Goal: Check status: Check status

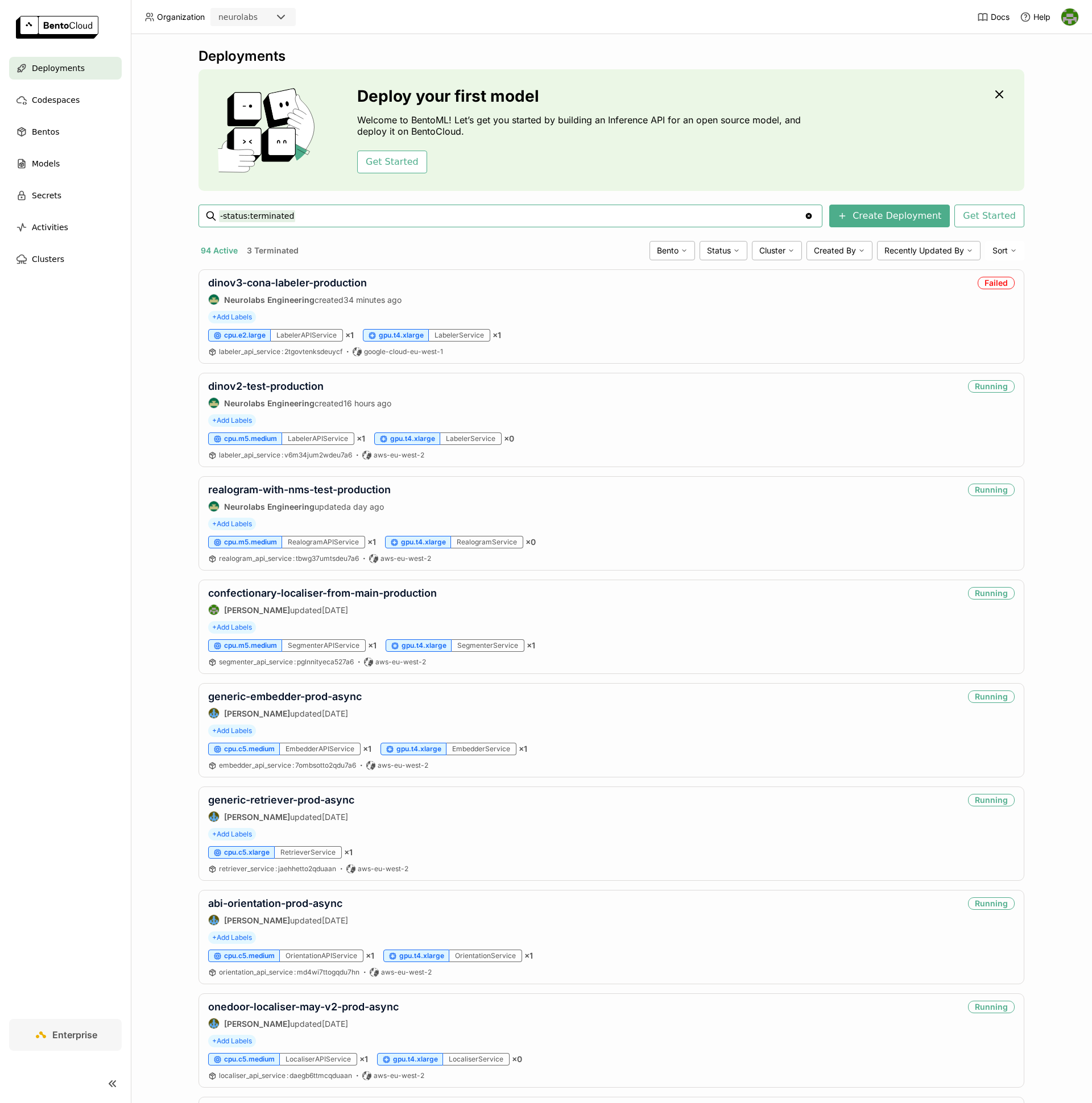
click at [317, 215] on input "-status:terminated" at bounding box center [511, 216] width 585 height 18
type input "-status:terminated fms-embedder"
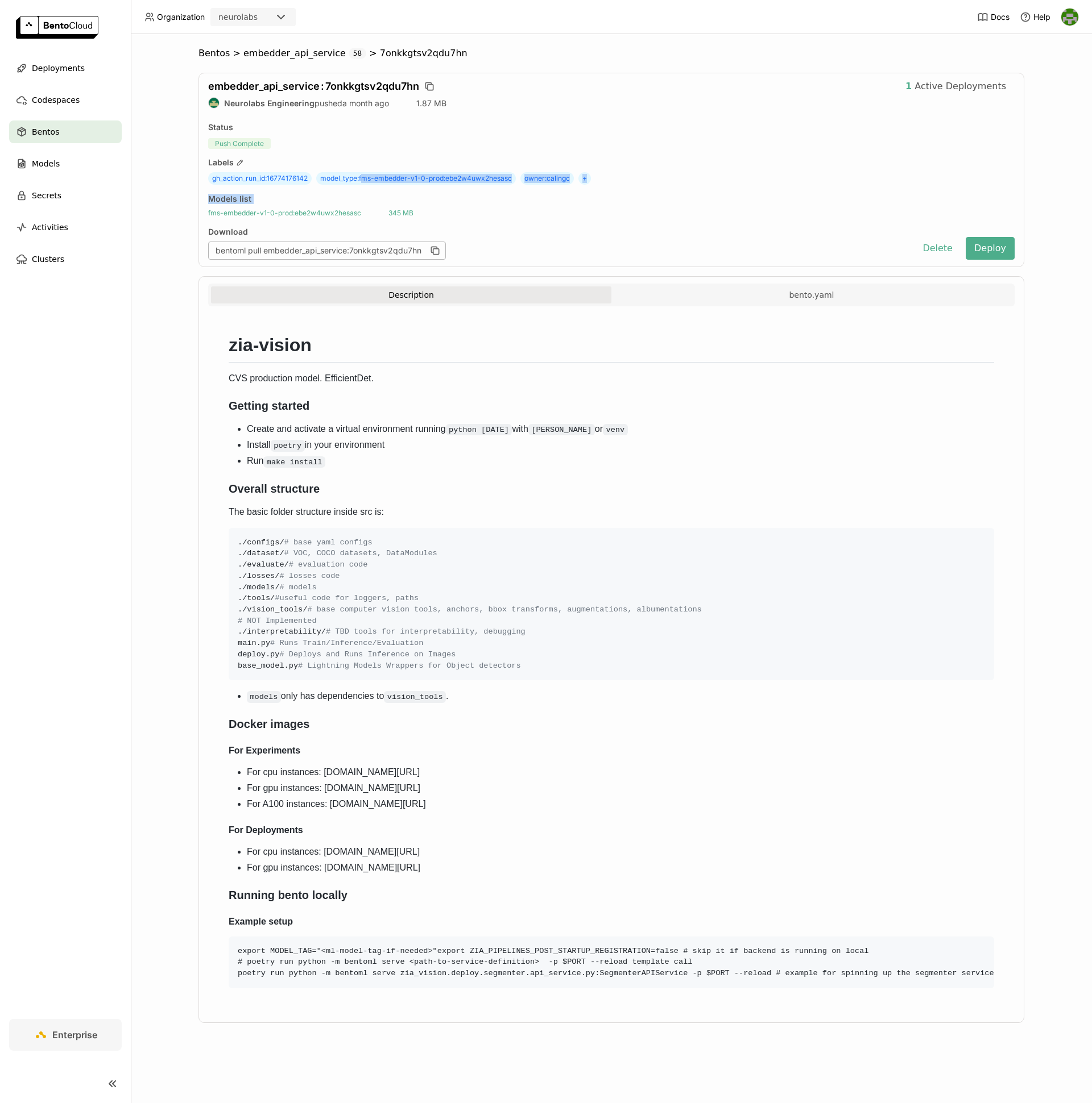
drag, startPoint x: 362, startPoint y: 178, endPoint x: 312, endPoint y: 209, distance: 58.8
click at [312, 209] on div "embedder_api_service : 7onkkgtsv2qdu7hn 1 Active Deployments Neurolabs Engineer…" at bounding box center [611, 170] width 825 height 194
click at [170, 224] on div "Bentos > embedder_api_service 58 > 7onkkgtsv2qdu7hn embedder_api_service : 7onk…" at bounding box center [612, 544] width 934 height 992
click at [200, 212] on div "embedder_api_service : 7onkkgtsv2qdu7hn 1 Active Deployments Neurolabs Engineer…" at bounding box center [611, 170] width 825 height 194
drag, startPoint x: 200, startPoint y: 215, endPoint x: 358, endPoint y: 215, distance: 158.0
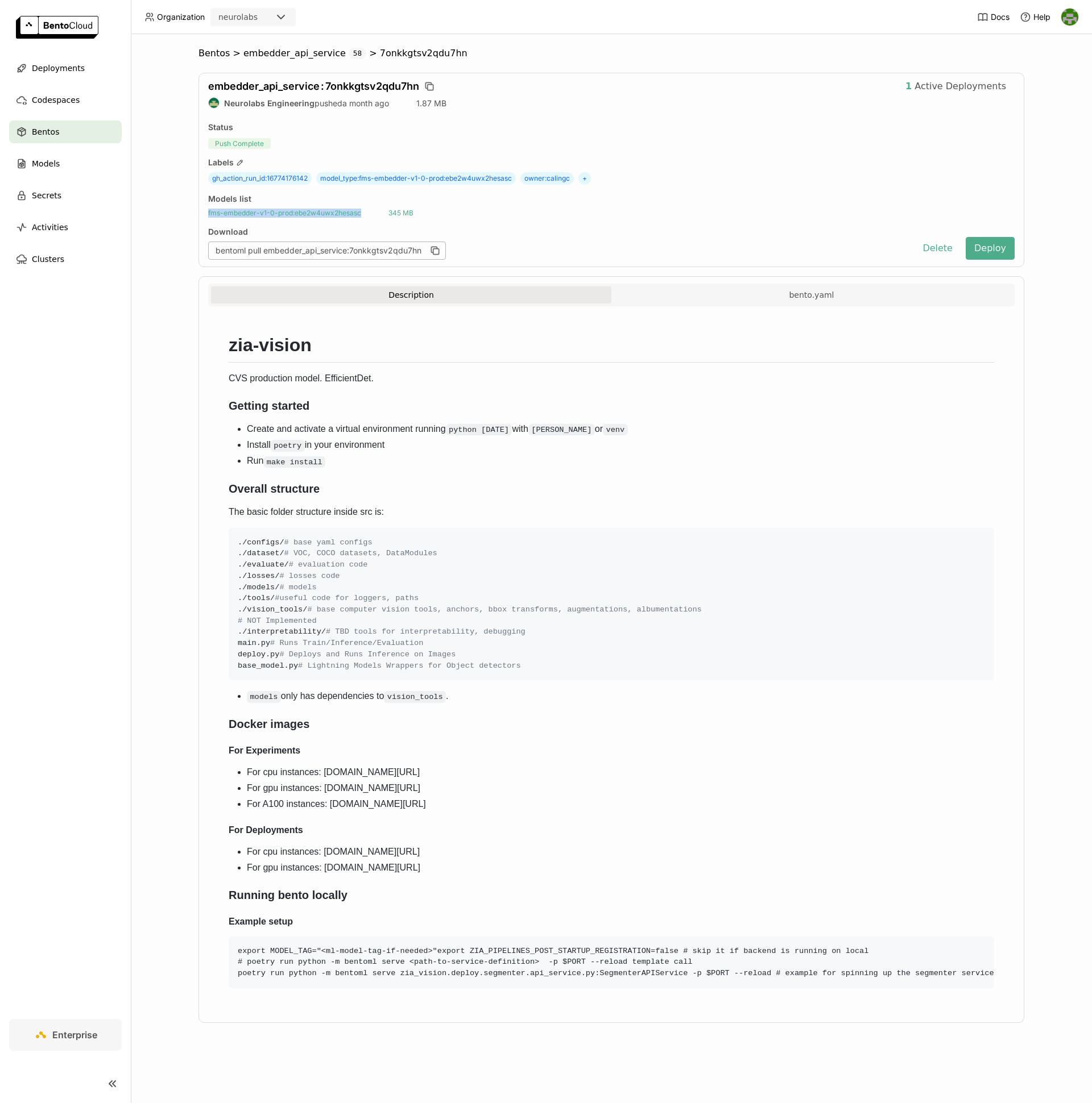
click at [358, 215] on div "embedder_api_service : 7onkkgtsv2qdu7hn 1 Active Deployments Neurolabs Engineer…" at bounding box center [611, 170] width 825 height 194
copy span "fms-embedder-v1-0-prod : ebe2w4uwx2hesasc"
